Goal: Task Accomplishment & Management: Manage account settings

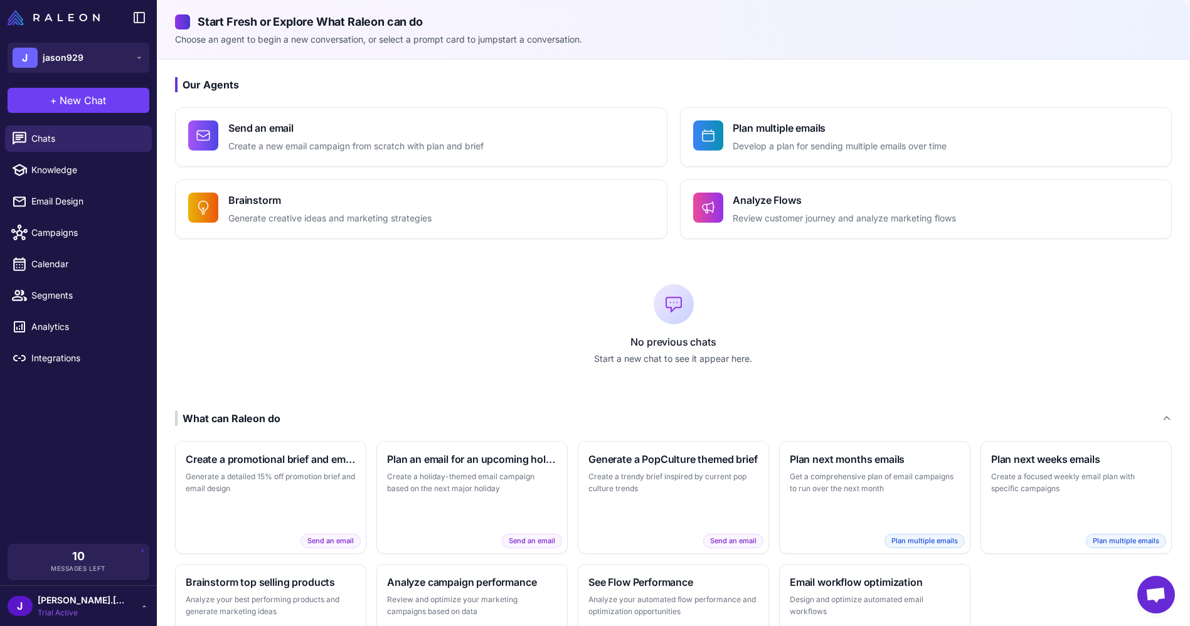
click at [111, 606] on div "[PERSON_NAME].[PERSON_NAME] Trial Active" at bounding box center [79, 605] width 142 height 25
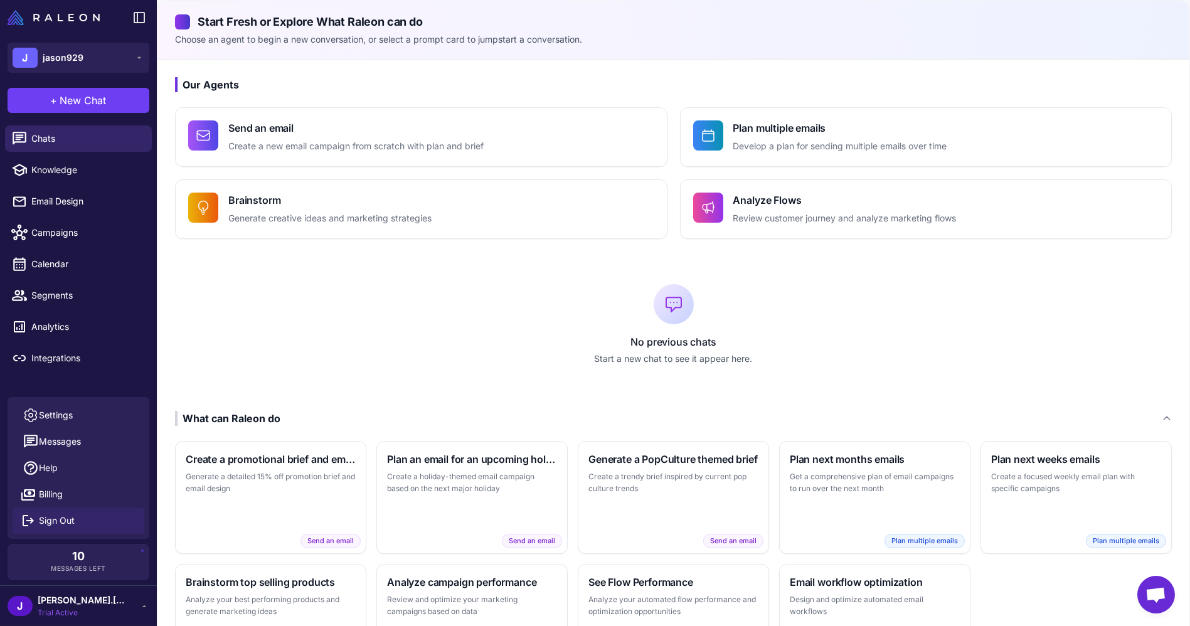
click at [76, 524] on button "Sign Out" at bounding box center [79, 520] width 132 height 26
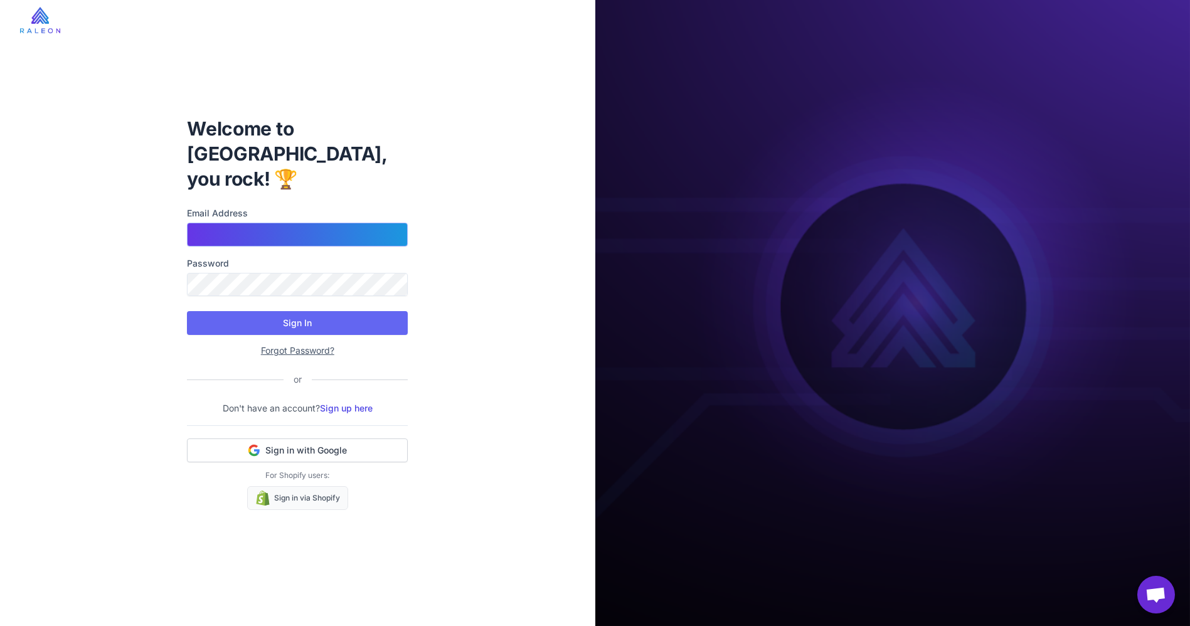
type input "**********"
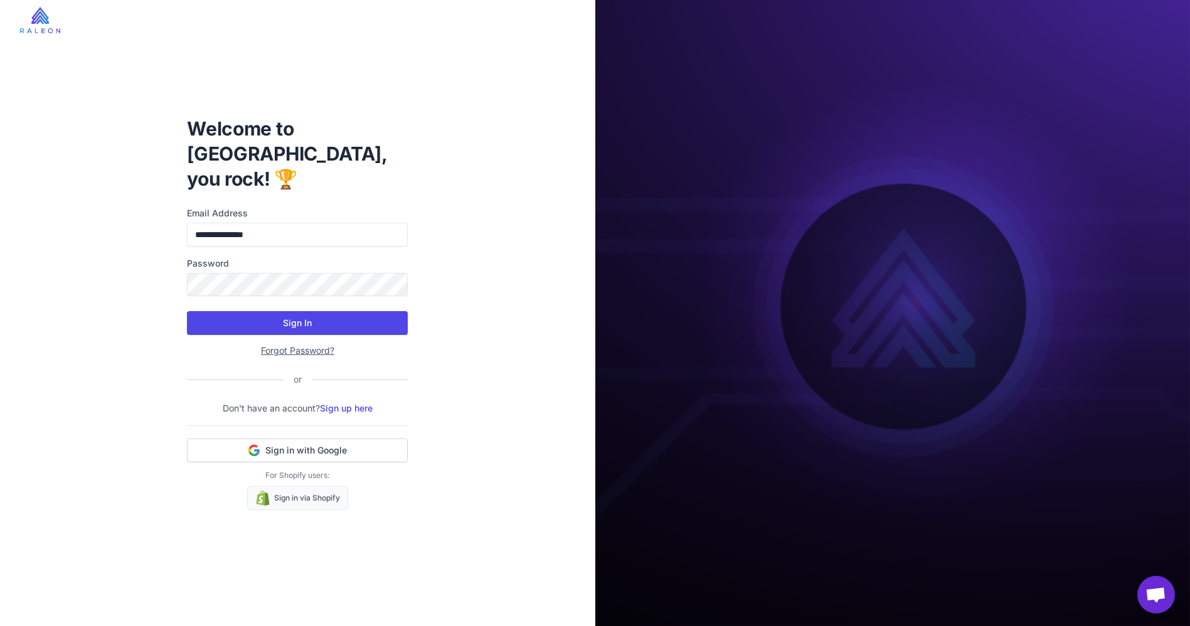
click at [284, 314] on button "Sign In" at bounding box center [297, 323] width 221 height 24
